Goal: Information Seeking & Learning: Learn about a topic

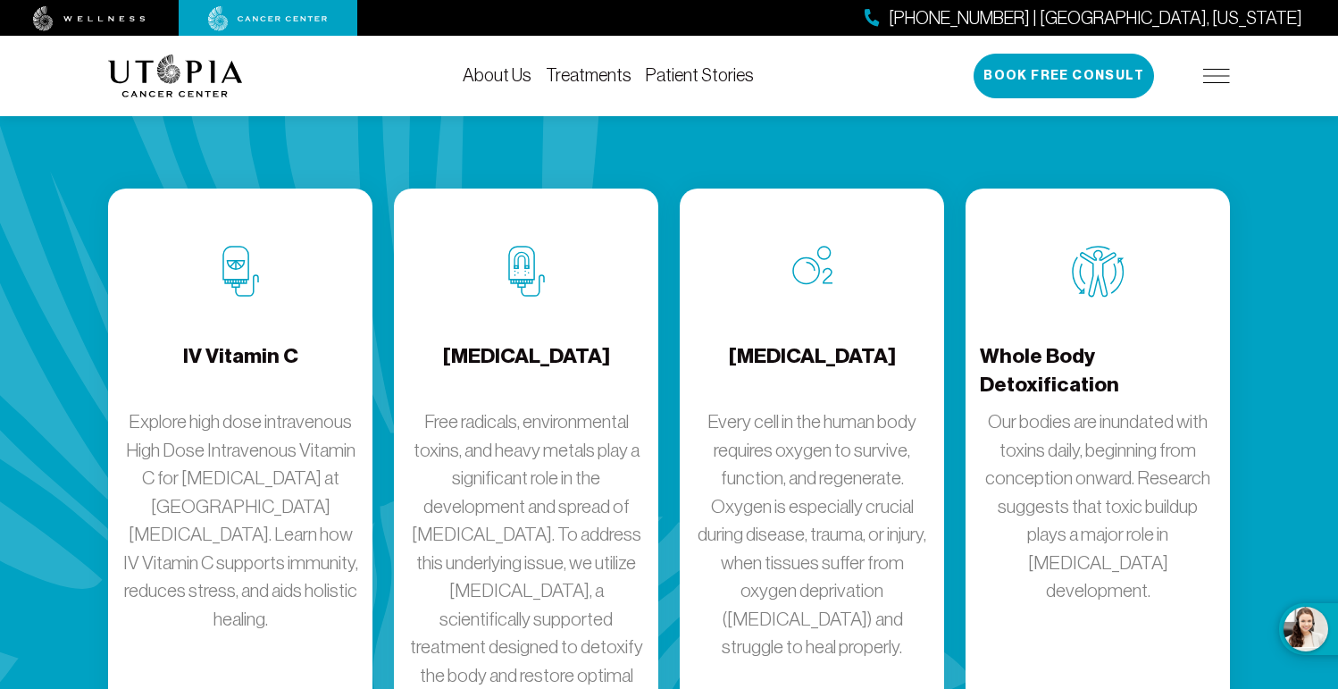
scroll to position [2435, 0]
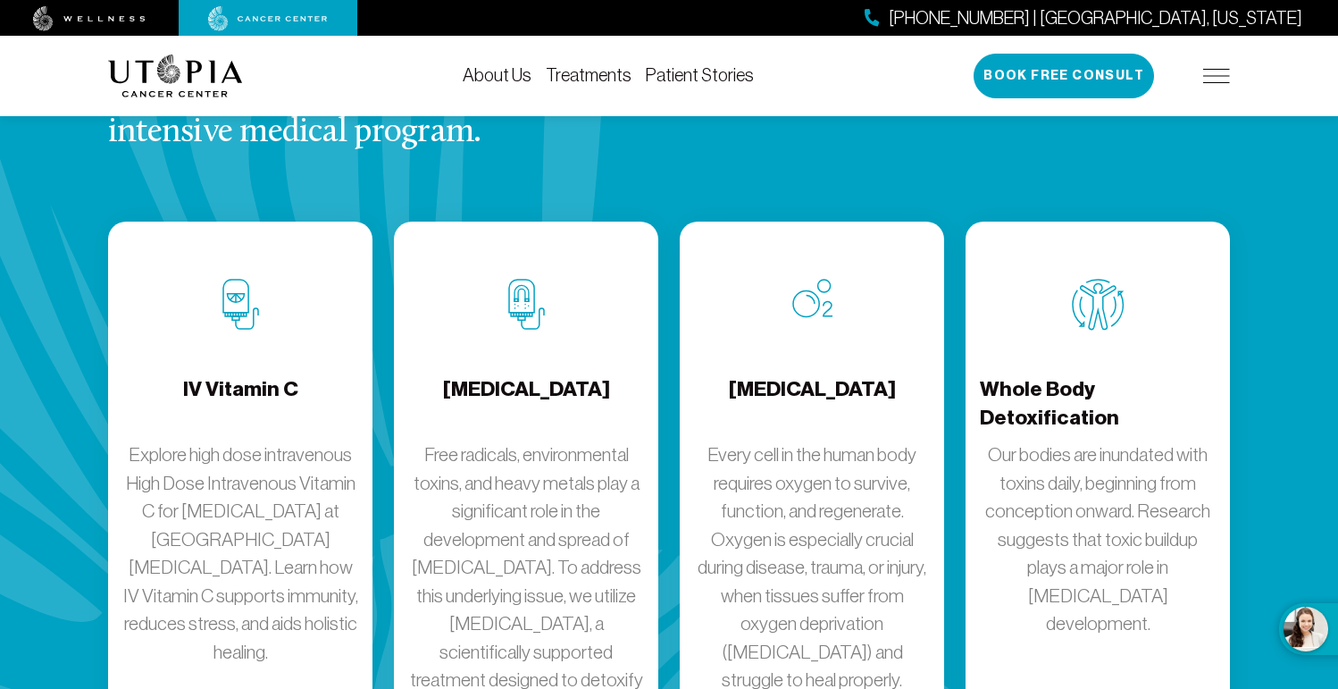
click at [1093, 440] on p "Our bodies are inundated with toxins daily, beginning from conception onward. R…" at bounding box center [1098, 538] width 236 height 197
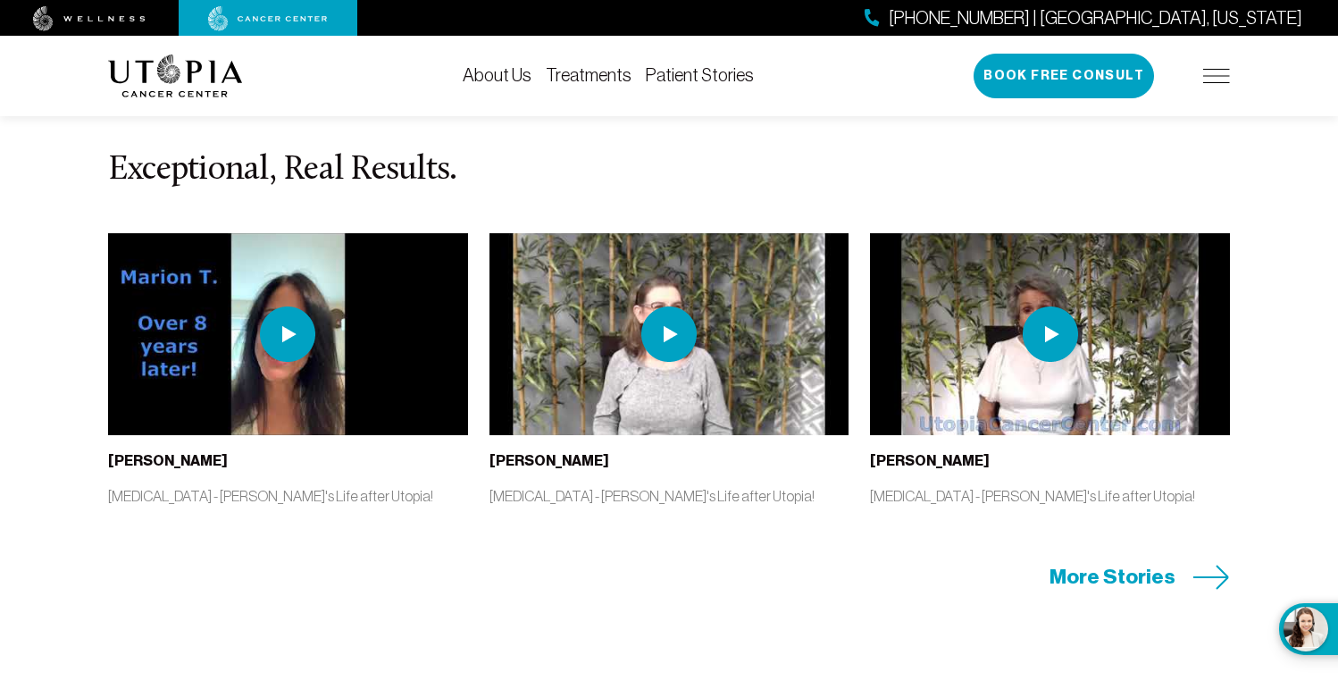
scroll to position [4606, 0]
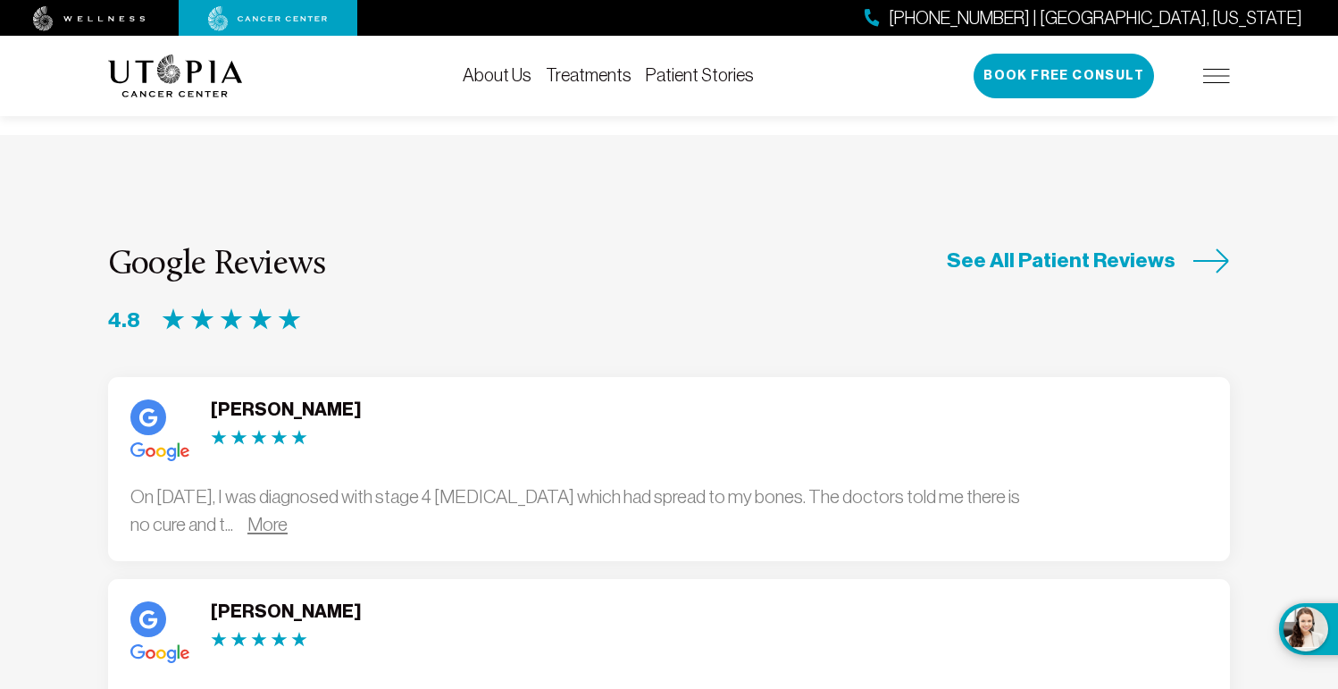
click at [288, 514] on link "More" at bounding box center [267, 524] width 40 height 21
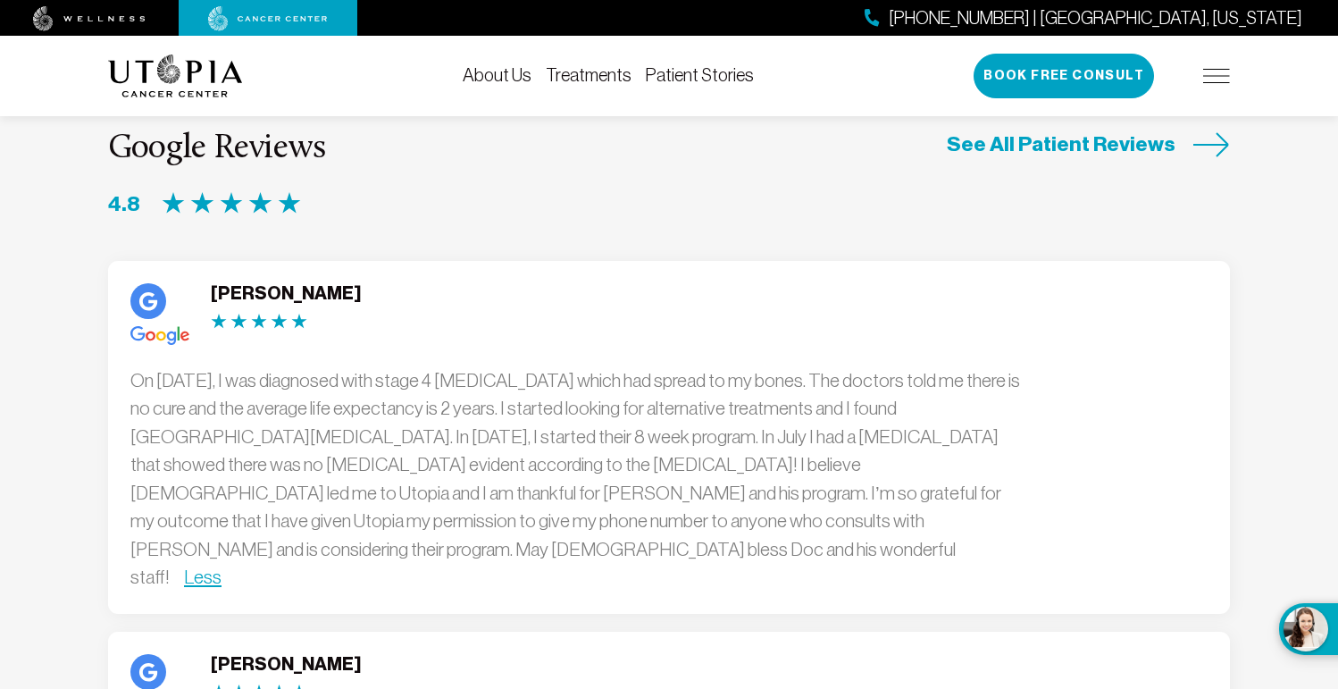
scroll to position [4733, 0]
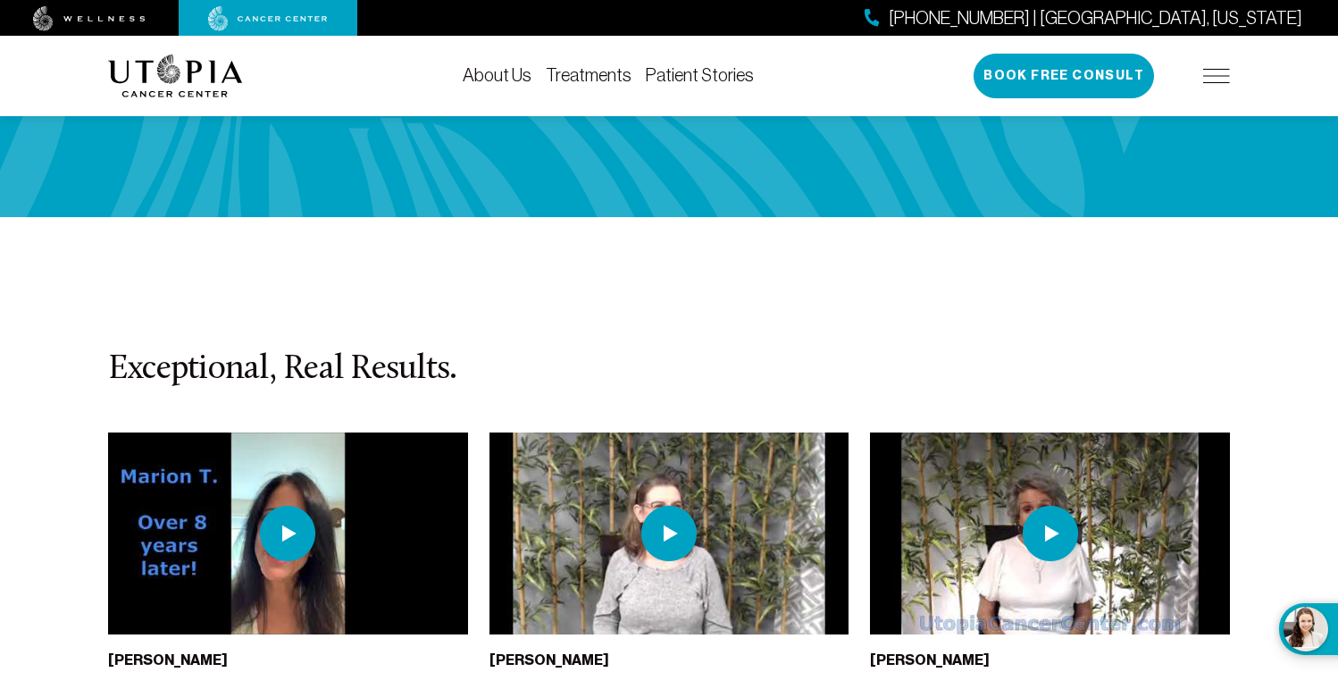
scroll to position [5295, 0]
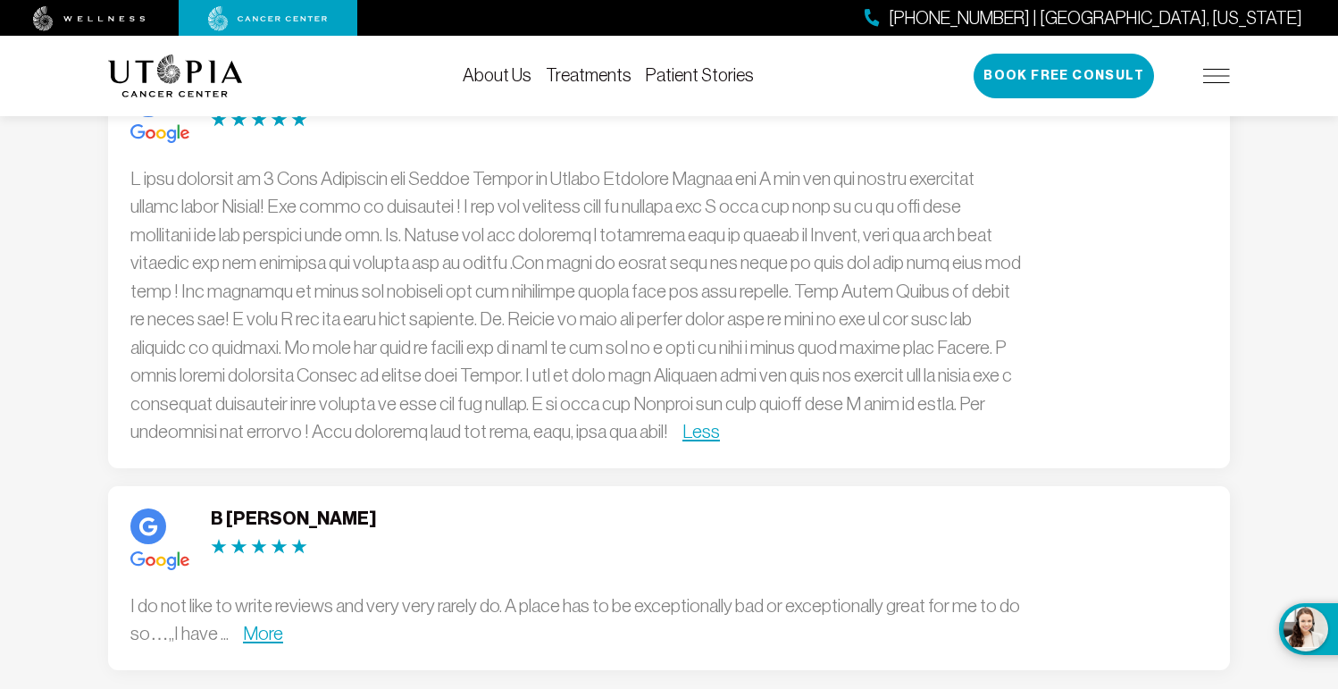
click at [482, 81] on link "About Us" at bounding box center [497, 75] width 69 height 20
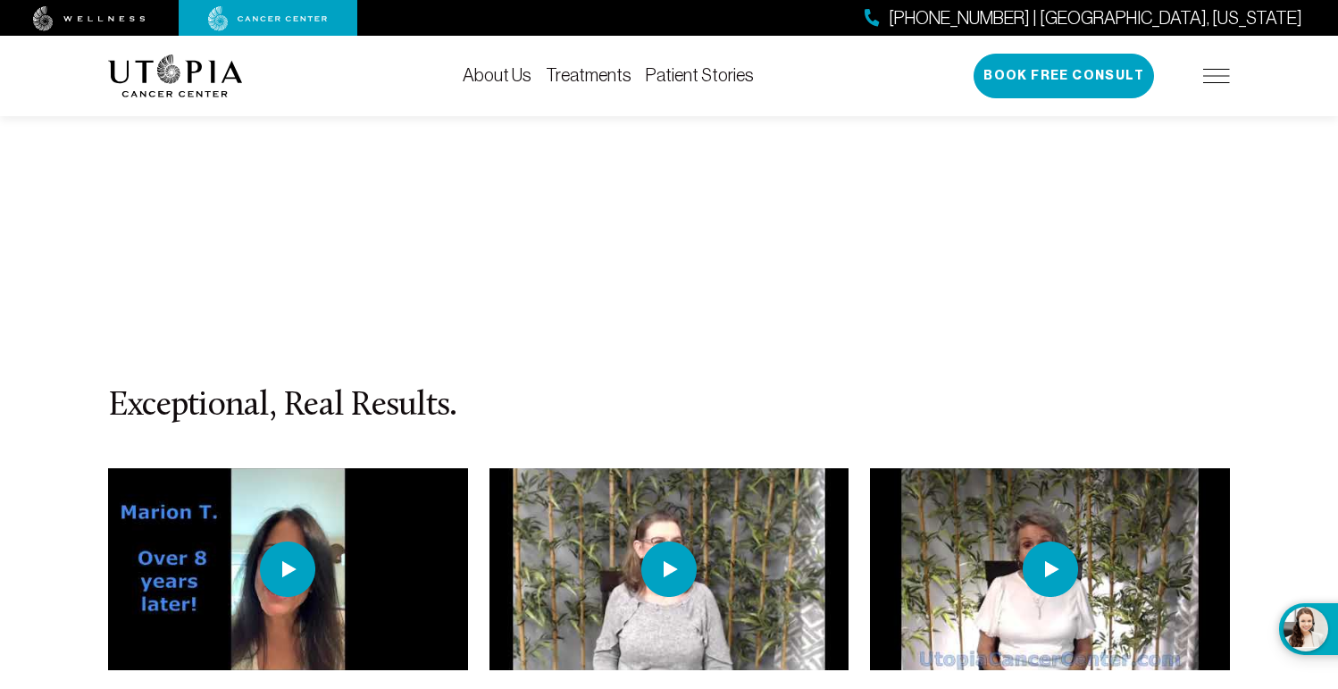
scroll to position [7214, 0]
